Goal: Find specific page/section: Find specific page/section

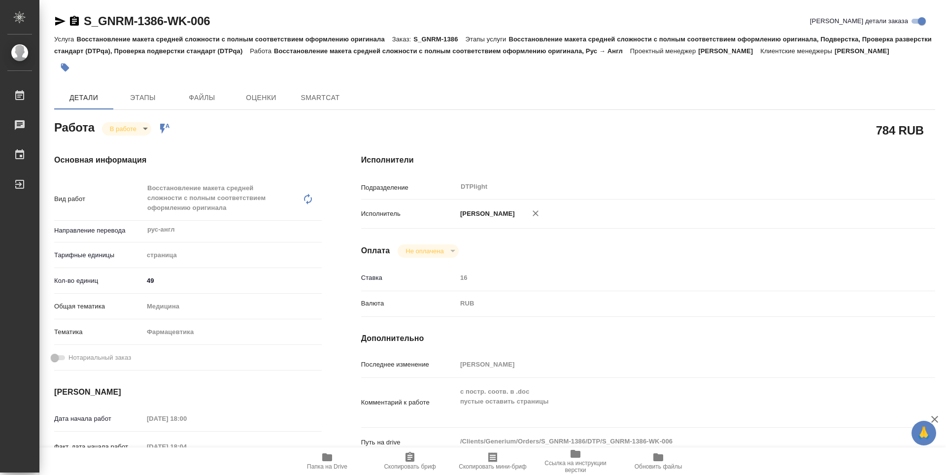
type textarea "x"
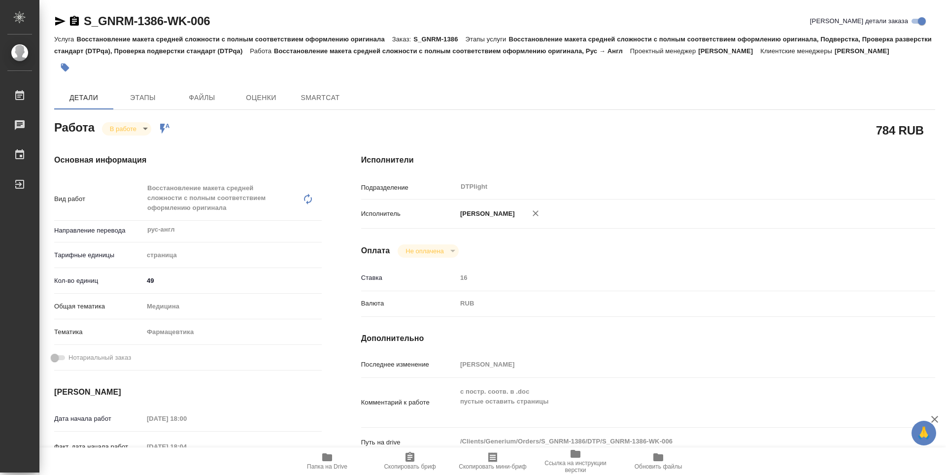
type textarea "x"
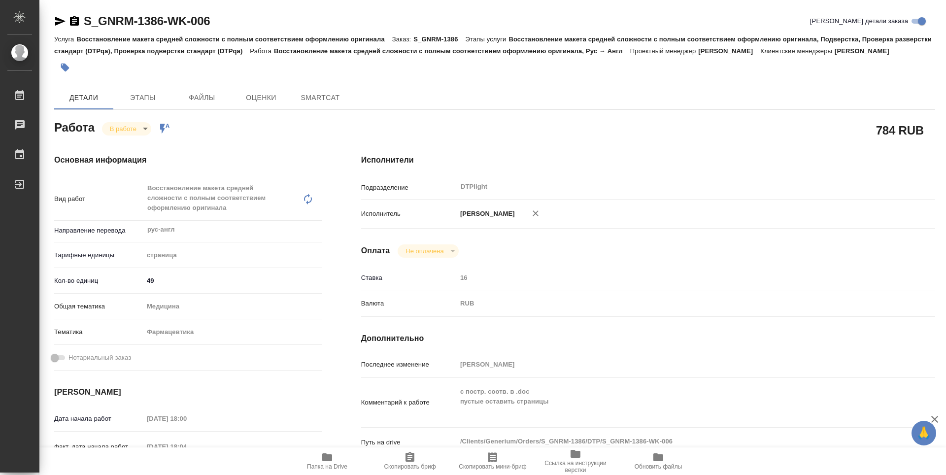
type textarea "x"
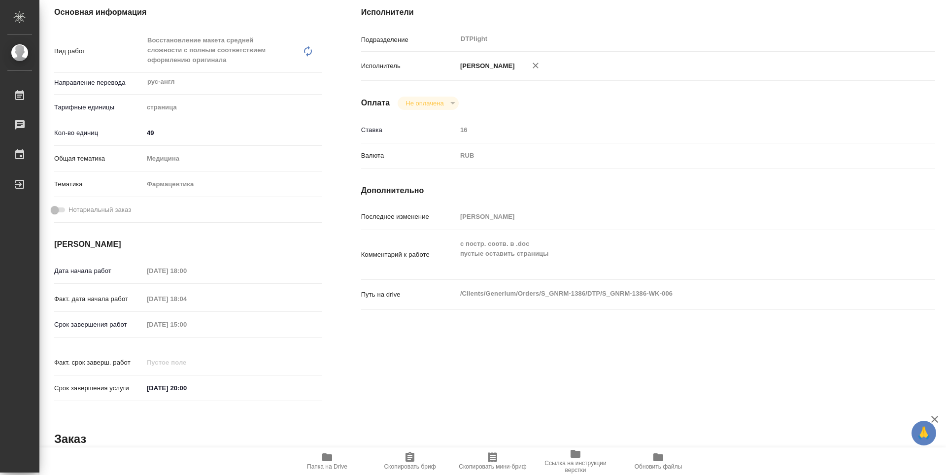
type textarea "x"
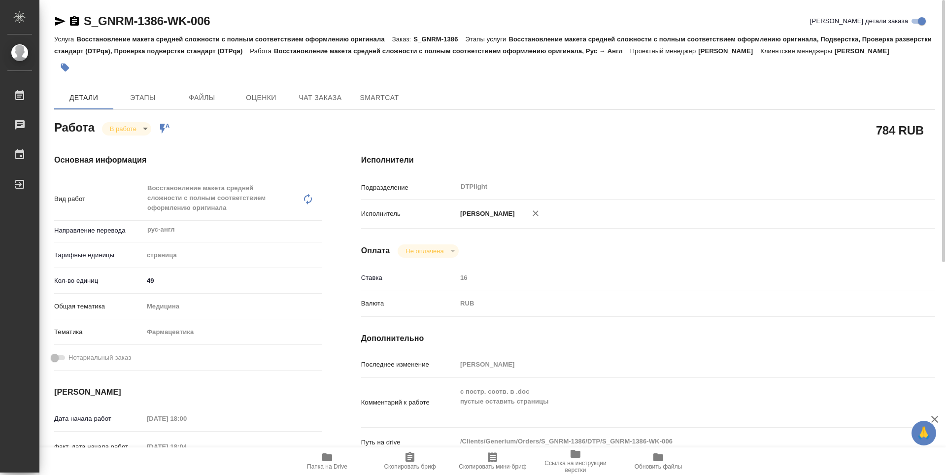
type textarea "x"
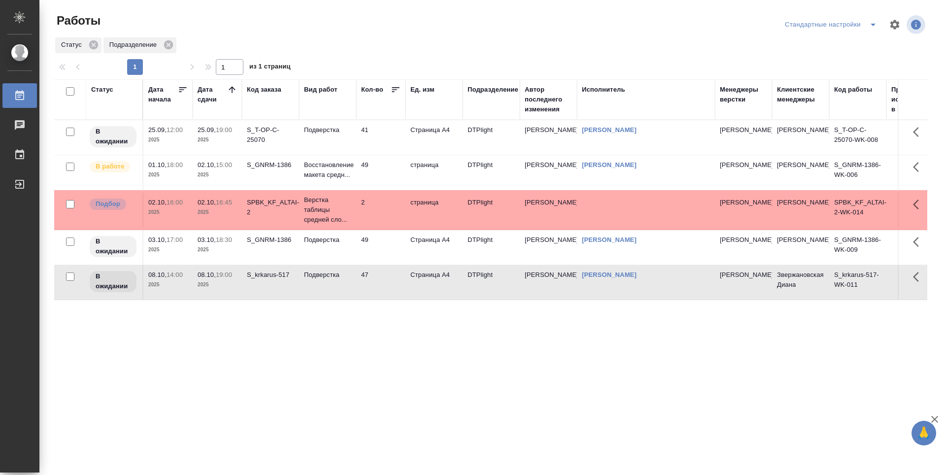
click at [378, 252] on td "49" at bounding box center [380, 247] width 49 height 34
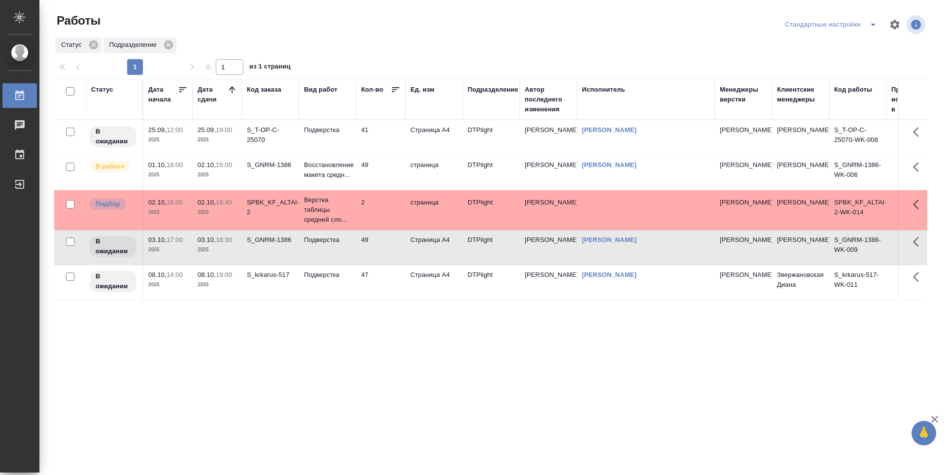
click at [381, 164] on td "49" at bounding box center [380, 172] width 49 height 34
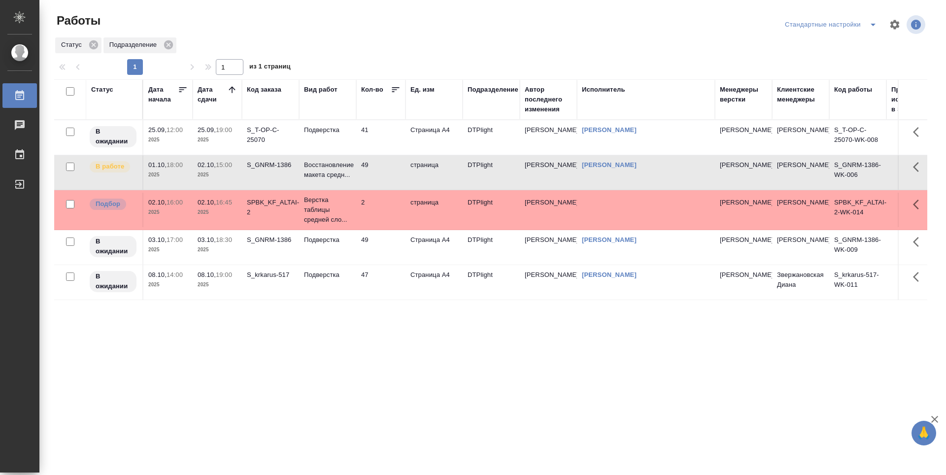
click at [378, 133] on td "41" at bounding box center [380, 137] width 49 height 34
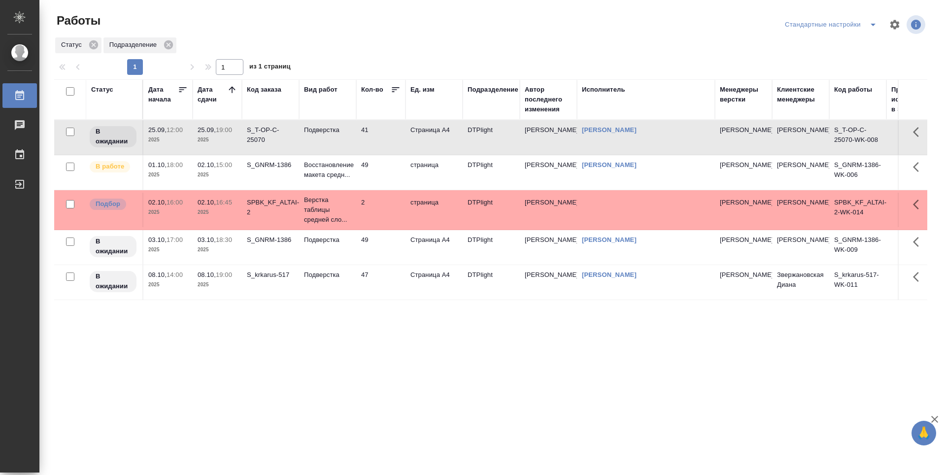
click at [416, 326] on div "Статус Дата начала Дата сдачи Код заказа Вид работ Кол-во Ед. изм Подразделение…" at bounding box center [490, 256] width 873 height 355
